Goal: Transaction & Acquisition: Purchase product/service

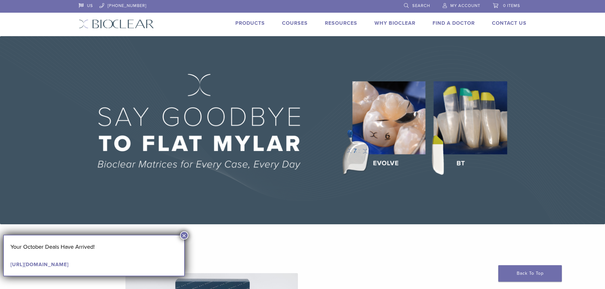
click at [259, 23] on link "Products" at bounding box center [250, 23] width 30 height 6
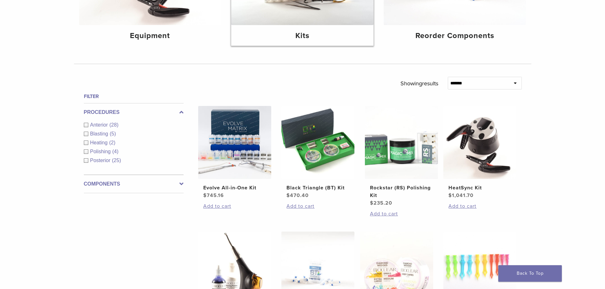
scroll to position [159, 0]
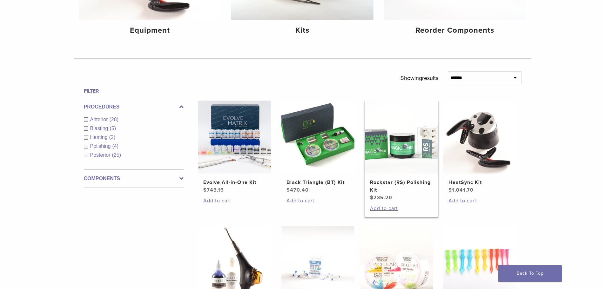
click at [392, 180] on h2 "Rockstar (RS) Polishing Kit" at bounding box center [401, 186] width 63 height 15
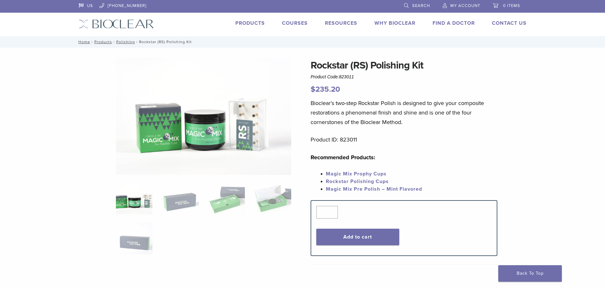
click at [258, 21] on link "Products" at bounding box center [250, 23] width 30 height 6
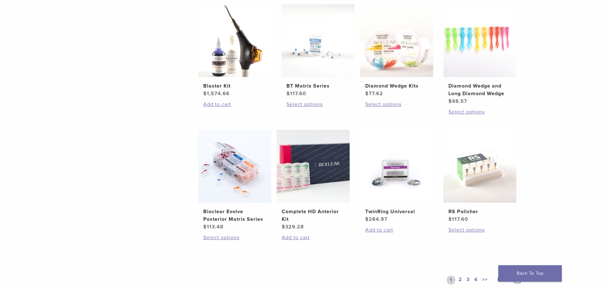
scroll to position [413, 0]
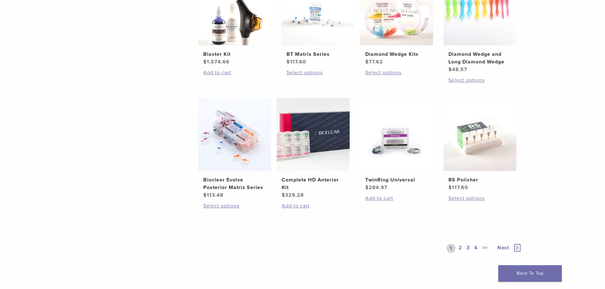
click at [459, 246] on link "2" at bounding box center [460, 248] width 6 height 9
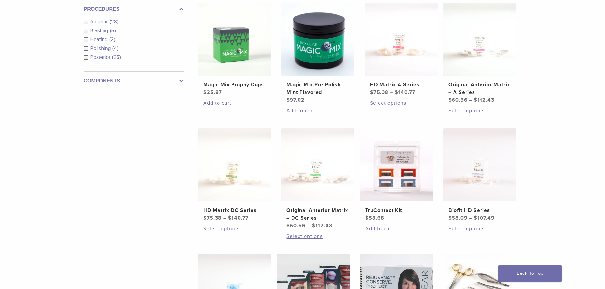
scroll to position [254, 0]
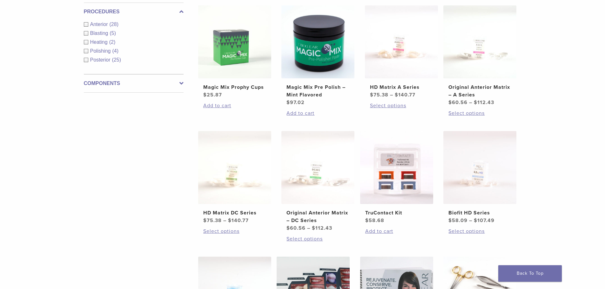
click at [102, 52] on span "Polishing" at bounding box center [101, 50] width 22 height 5
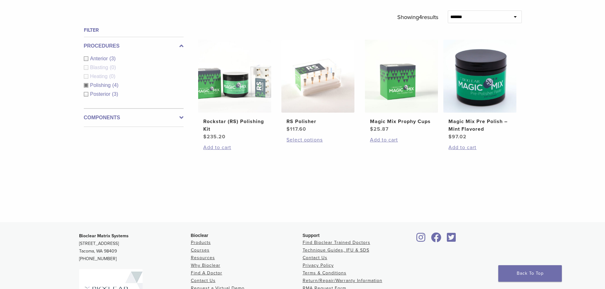
scroll to position [222, 0]
